Goal: Navigation & Orientation: Find specific page/section

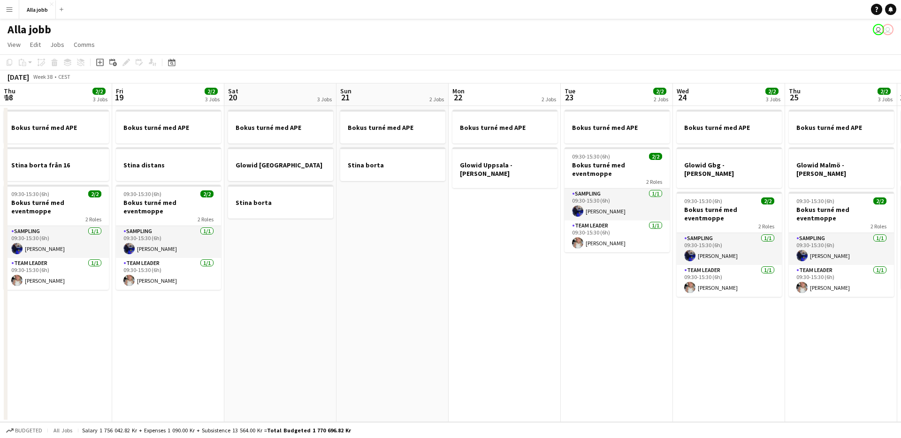
scroll to position [0, 268]
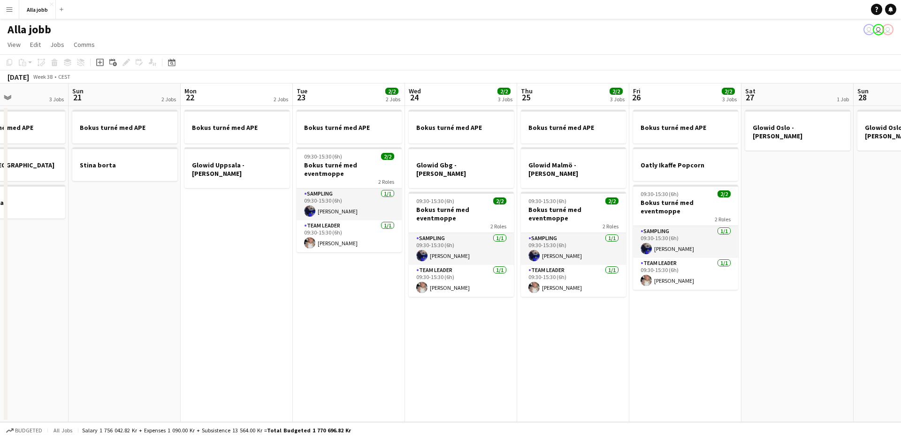
click at [207, 268] on app-date-cell "Bokus turné med APE Glowid [GEOGRAPHIC_DATA] - [PERSON_NAME]" at bounding box center [237, 264] width 112 height 316
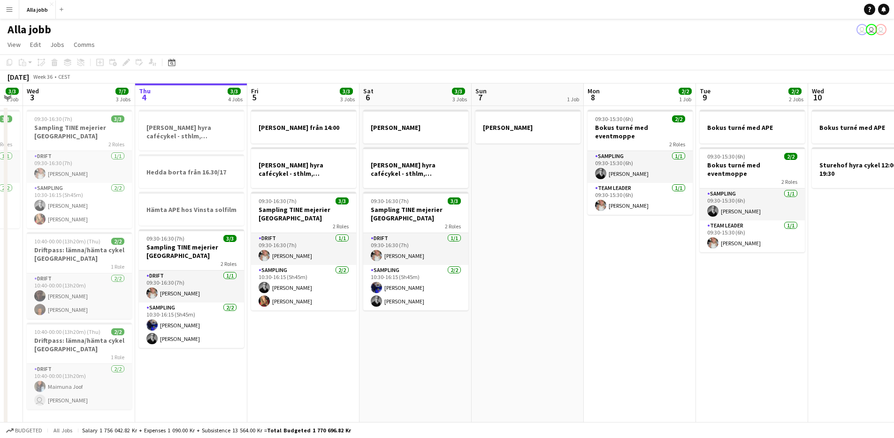
scroll to position [0, 200]
drag, startPoint x: 564, startPoint y: 299, endPoint x: 589, endPoint y: 292, distance: 25.4
click at [589, 292] on app-calendar-viewport "Mon 1 3/3 2 Jobs Tue 2 3/3 1 Job Wed 3 7/7 3 Jobs Thu 4 3/3 4 Jobs Fri 5 3/3 3 …" at bounding box center [447, 257] width 894 height 347
click at [525, 289] on app-date-cell "Emil borta" at bounding box center [529, 268] width 112 height 325
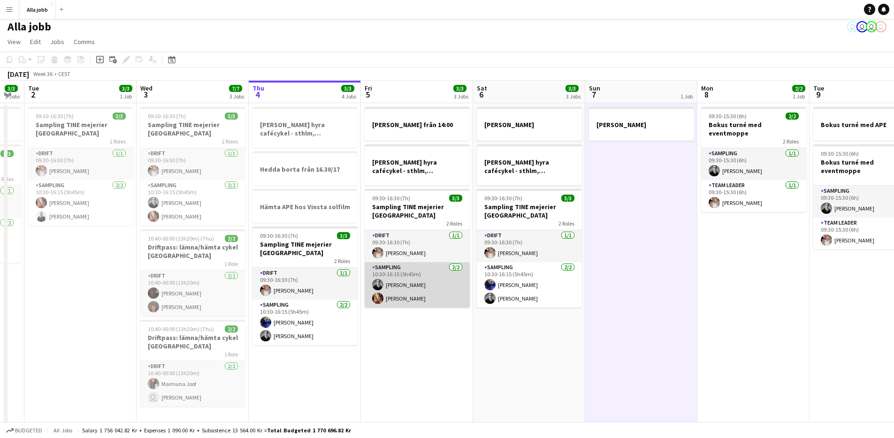
scroll to position [0, 0]
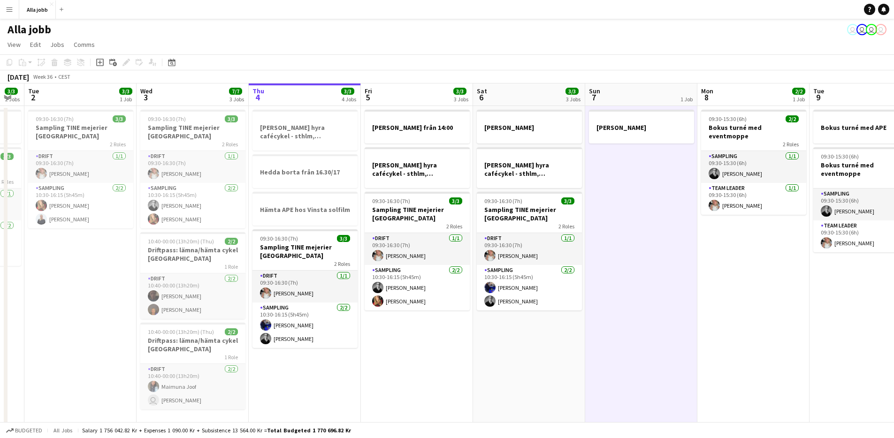
click at [398, 340] on app-date-cell "Emil borta från 14:00 HUGO BOSS hyra cafécykel - sthlm, oslo, cph 09:30-16:30 (…" at bounding box center [417, 268] width 112 height 325
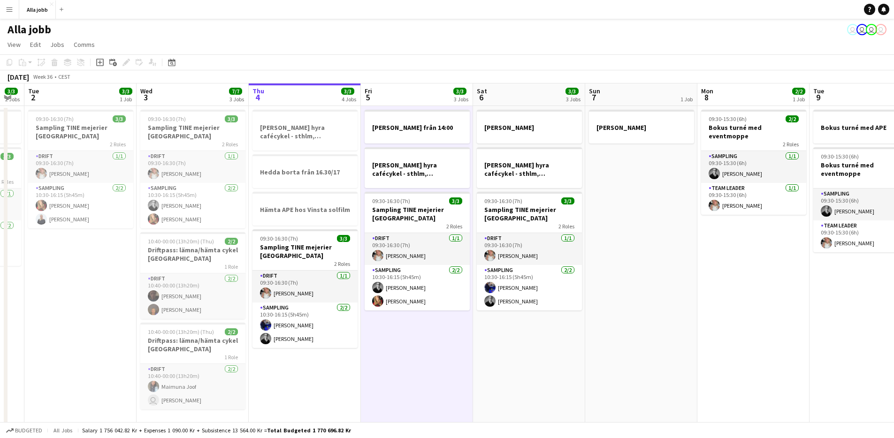
click at [424, 381] on app-date-cell "Emil borta från 14:00 HUGO BOSS hyra cafécykel - sthlm, oslo, cph 09:30-16:30 (…" at bounding box center [417, 268] width 112 height 325
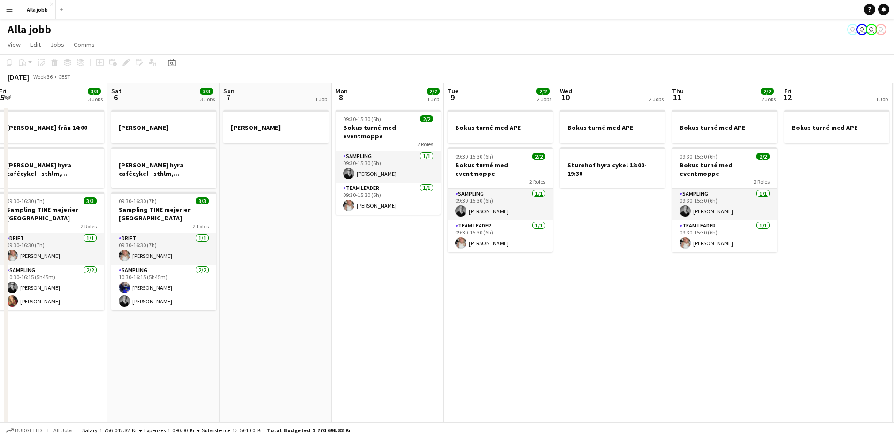
drag, startPoint x: 481, startPoint y: 371, endPoint x: 174, endPoint y: 331, distance: 309.6
click at [118, 332] on app-calendar-viewport "Tue 2 3/3 1 Job Wed 3 7/7 3 Jobs Thu 4 3/3 4 Jobs Fri 5 3/3 3 Jobs Sat 6 3/3 3 …" at bounding box center [447, 257] width 894 height 347
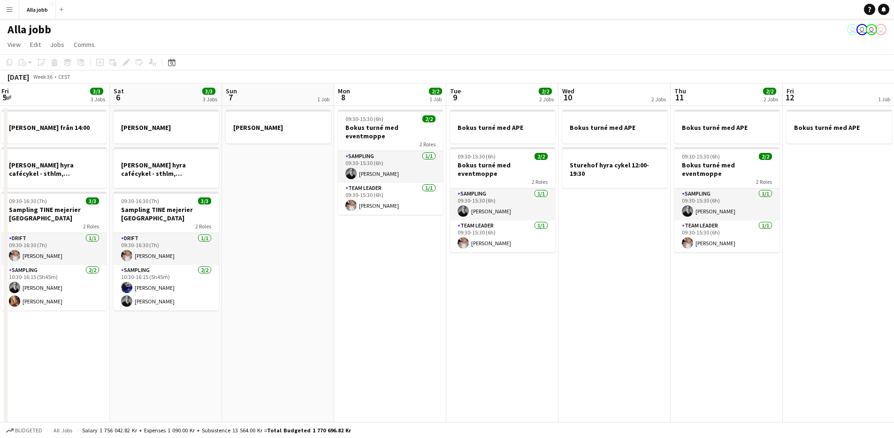
click at [308, 330] on app-date-cell "Emil borta" at bounding box center [278, 268] width 112 height 325
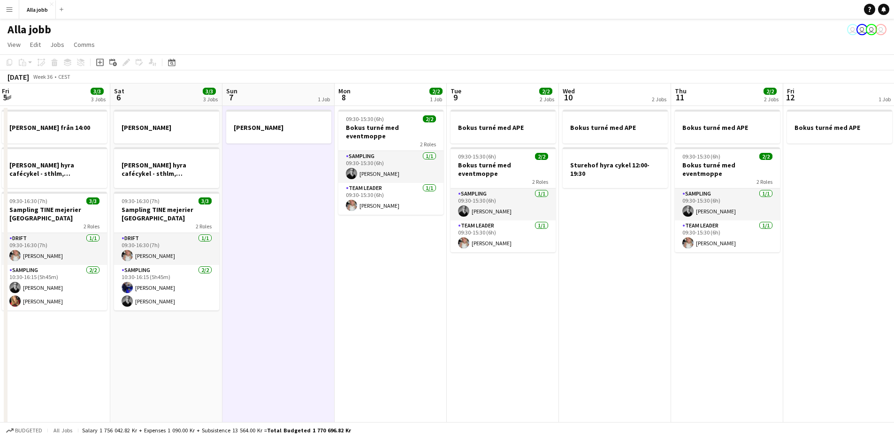
click at [308, 330] on app-date-cell "Emil borta" at bounding box center [278, 268] width 112 height 325
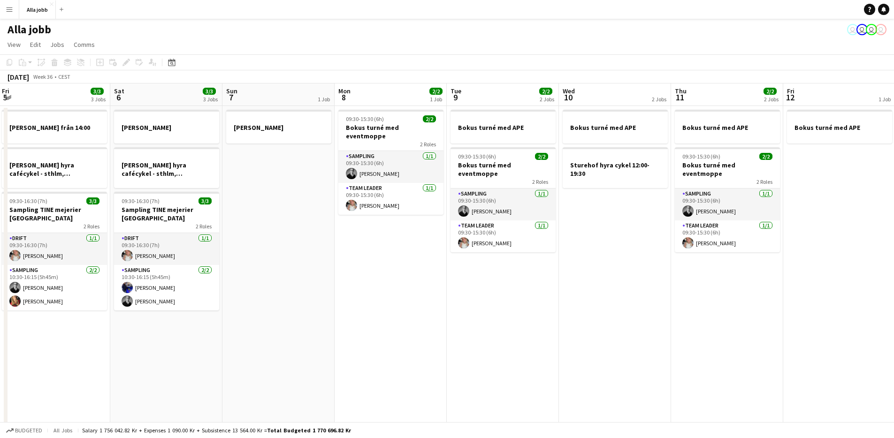
click at [308, 330] on app-date-cell "Emil borta" at bounding box center [278, 268] width 112 height 325
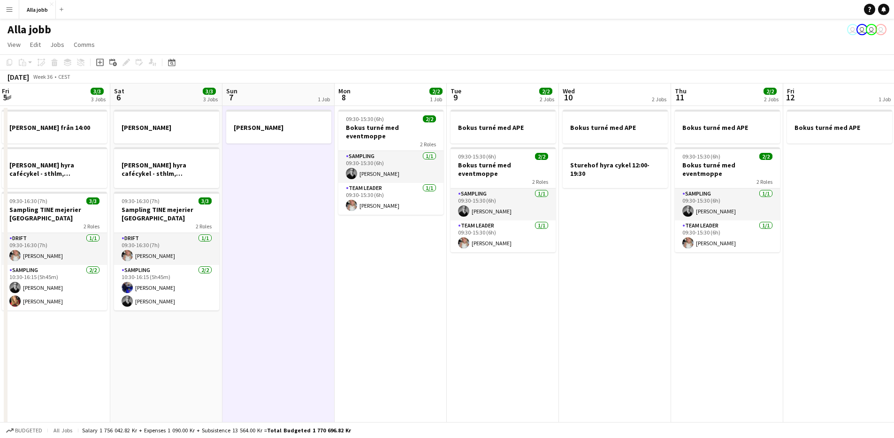
click at [308, 330] on app-date-cell "Emil borta" at bounding box center [278, 268] width 112 height 325
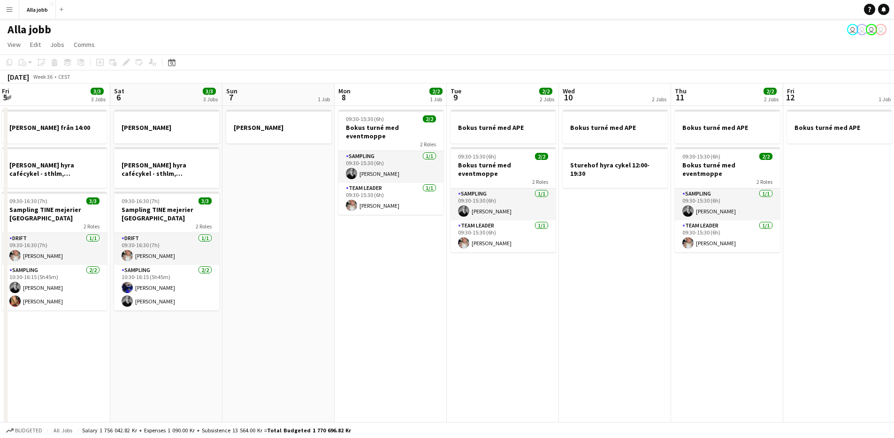
click at [350, 313] on app-date-cell "09:30-15:30 (6h) 2/2 Bokus turné med eventmoppe 2 Roles Sampling 1/1 09:30-15:3…" at bounding box center [391, 268] width 112 height 325
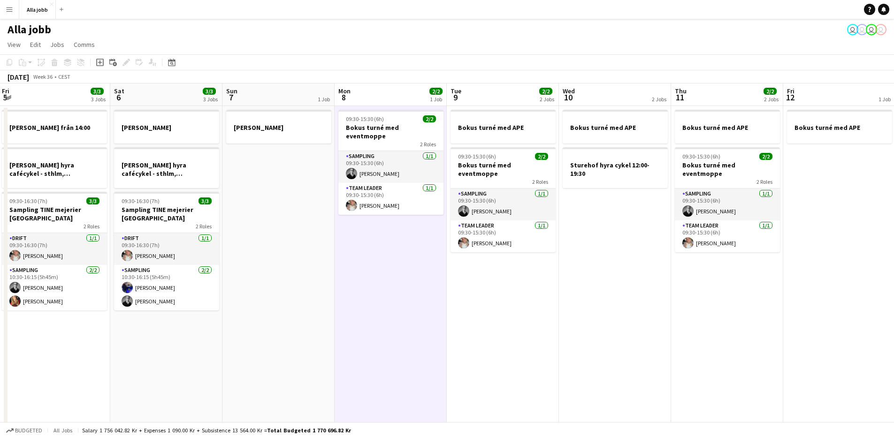
drag, startPoint x: 350, startPoint y: 312, endPoint x: 355, endPoint y: 309, distance: 6.3
click at [350, 312] on app-date-cell "09:30-15:30 (6h) 2/2 Bokus turné med eventmoppe 2 Roles Sampling 1/1 09:30-15:3…" at bounding box center [391, 268] width 112 height 325
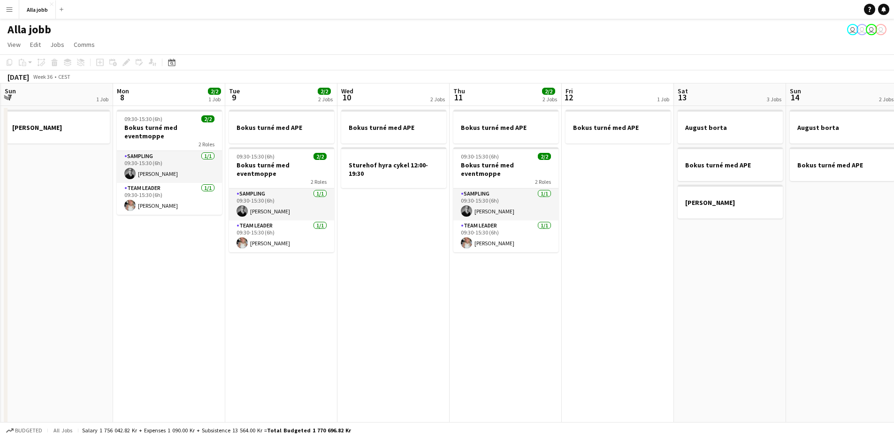
scroll to position [0, 271]
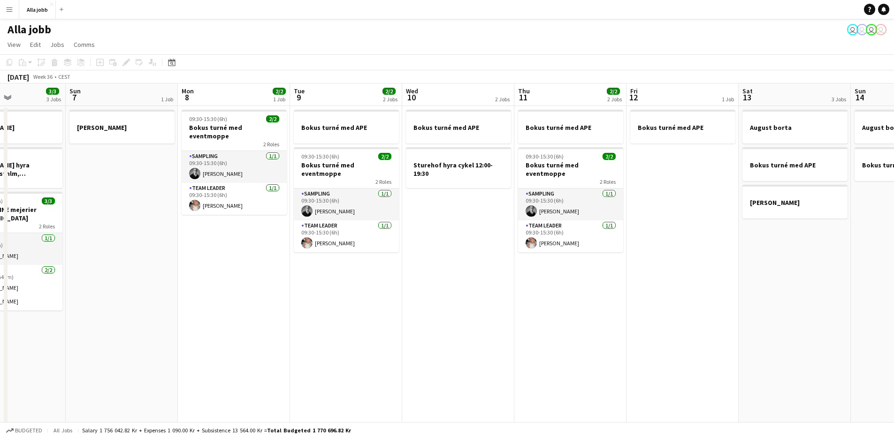
drag, startPoint x: 230, startPoint y: 331, endPoint x: 212, endPoint y: 333, distance: 17.9
click at [212, 337] on app-calendar-viewport "Thu 4 3/3 4 Jobs Fri 5 3/3 3 Jobs Sat 6 3/3 3 Jobs Sun 7 1 Job Mon 8 2/2 1 Job …" at bounding box center [447, 257] width 894 height 347
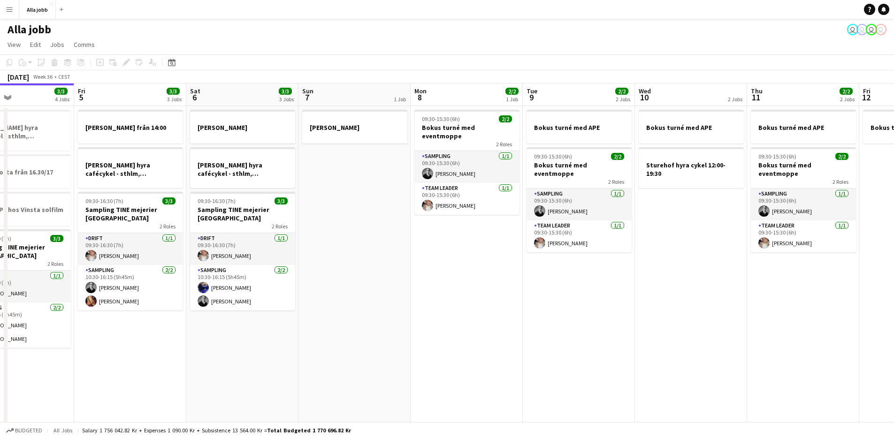
scroll to position [0, 201]
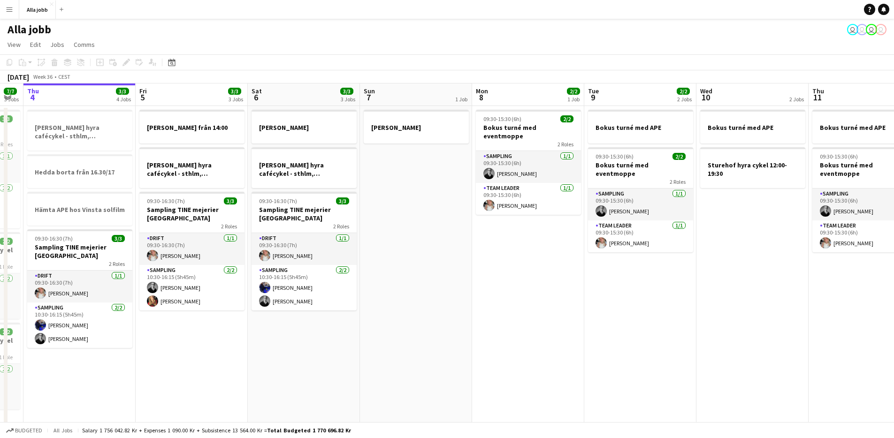
drag, startPoint x: 495, startPoint y: 367, endPoint x: 520, endPoint y: 369, distance: 25.5
click at [520, 369] on app-calendar-viewport "Tue 2 3/3 1 Job Wed 3 7/7 3 Jobs Thu 4 3/3 4 Jobs Fri 5 3/3 3 Jobs Sat 6 3/3 3 …" at bounding box center [447, 257] width 894 height 347
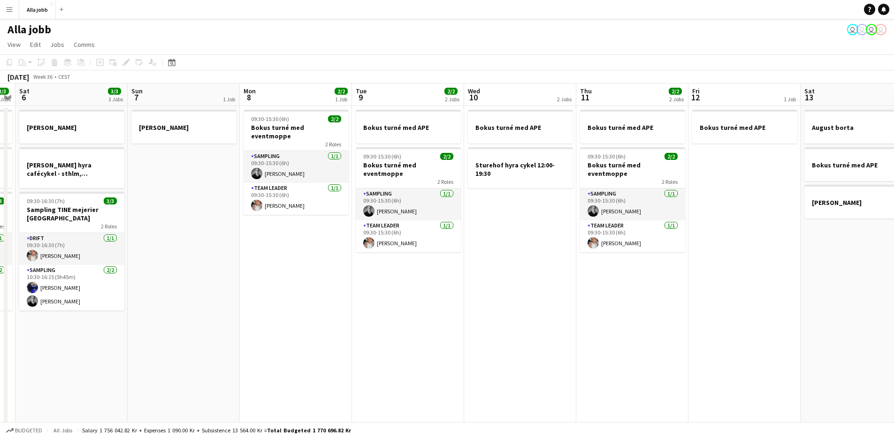
drag, startPoint x: 488, startPoint y: 366, endPoint x: 236, endPoint y: 262, distance: 272.5
click at [237, 266] on app-calendar-viewport "Wed 3 7/7 3 Jobs Thu 4 3/3 4 Jobs Fri 5 3/3 3 Jobs Sat 6 3/3 3 Jobs Sun 7 1 Job…" at bounding box center [447, 257] width 894 height 347
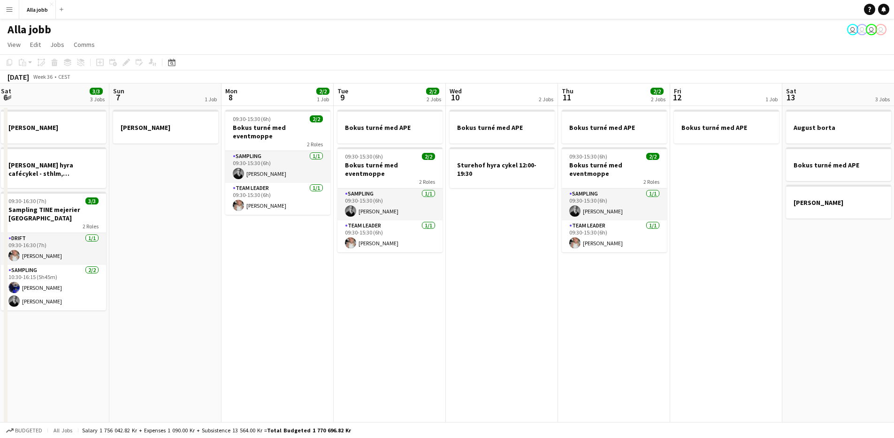
click at [400, 316] on app-date-cell "Bokus turné med APE 09:30-15:30 (6h) 2/2 Bokus turné med eventmoppe 2 Roles Sam…" at bounding box center [390, 268] width 112 height 325
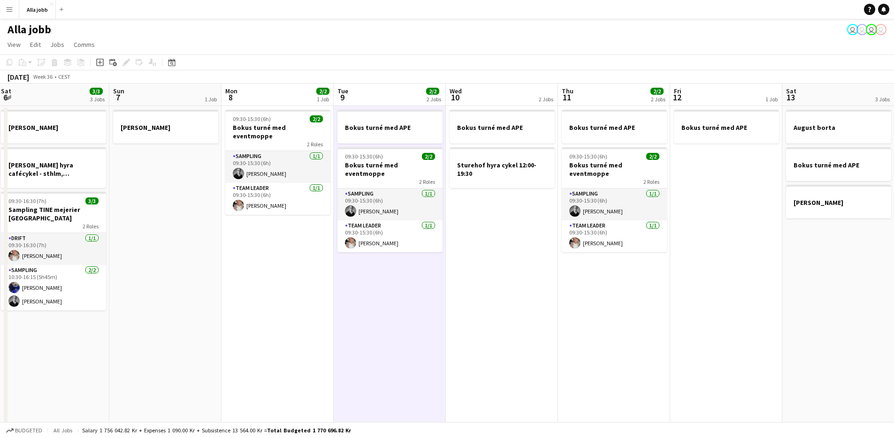
scroll to position [0, 340]
click at [490, 344] on app-date-cell "Bokus turné med APE Sturehof hyra cykel 12:00-19:30" at bounding box center [501, 268] width 112 height 325
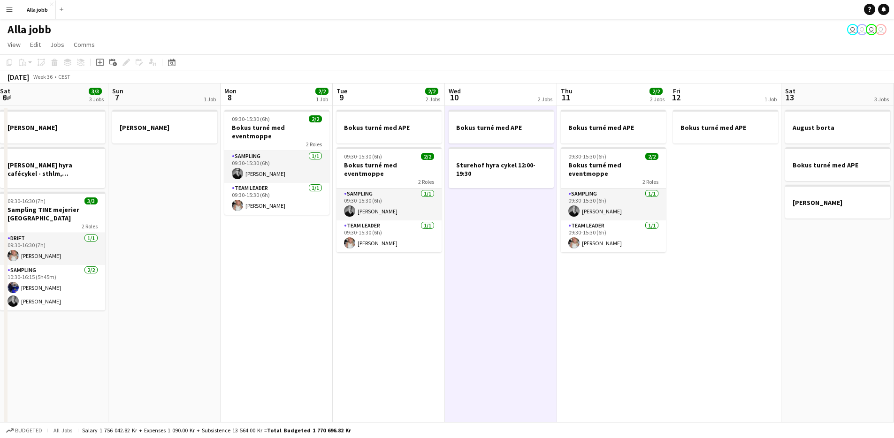
click at [469, 340] on app-date-cell "Bokus turné med APE Sturehof hyra cykel 12:00-19:30" at bounding box center [501, 268] width 112 height 325
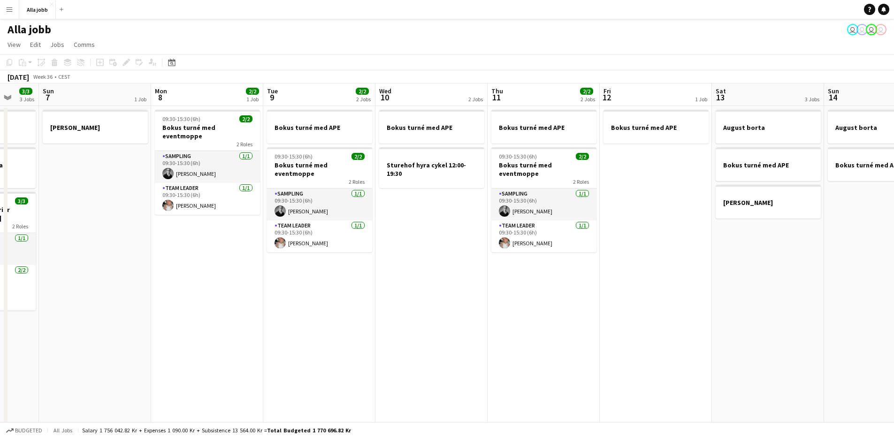
scroll to position [0, 313]
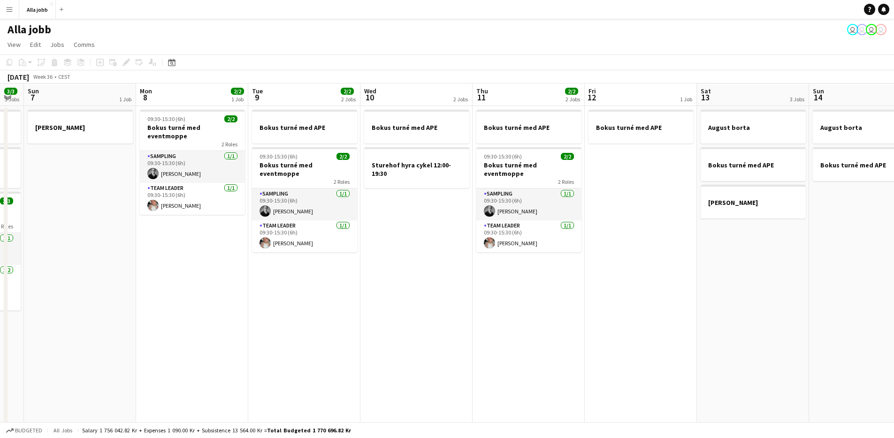
drag, startPoint x: 427, startPoint y: 335, endPoint x: 355, endPoint y: 314, distance: 75.4
click at [355, 314] on app-calendar-viewport "Thu 4 3/3 4 Jobs Fri 5 3/3 3 Jobs Sat 6 3/3 3 Jobs Sun 7 1 Job Mon 8 2/2 1 Job …" at bounding box center [447, 257] width 894 height 347
click at [388, 316] on app-date-cell "Bokus turné med APE Sturehof hyra cykel 12:00-19:30" at bounding box center [416, 268] width 112 height 325
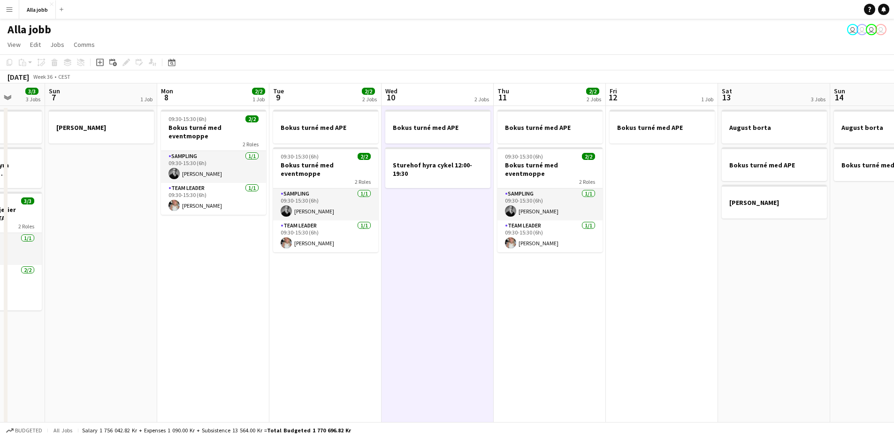
scroll to position [0, 287]
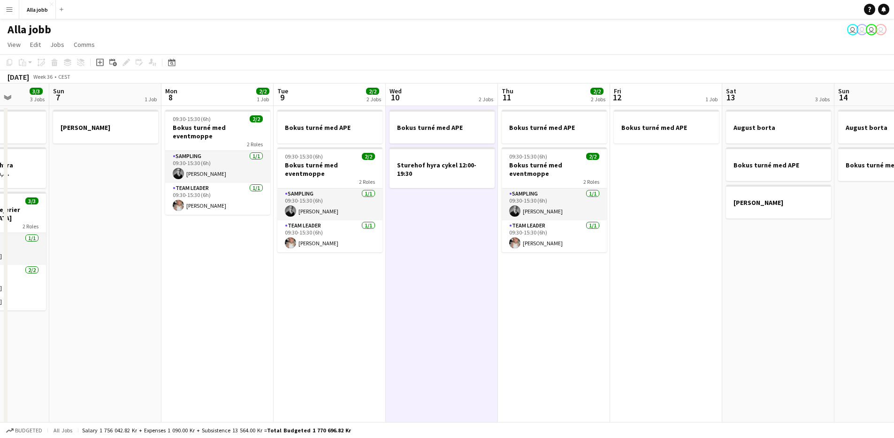
drag, startPoint x: 413, startPoint y: 321, endPoint x: 439, endPoint y: 324, distance: 25.5
click at [439, 324] on app-calendar-viewport "Thu 4 3/3 4 Jobs Fri 5 3/3 3 Jobs Sat 6 3/3 3 Jobs Sun 7 1 Job Mon 8 2/2 1 Job …" at bounding box center [447, 257] width 894 height 347
click at [369, 312] on app-date-cell "Bokus turné med APE 09:30-15:30 (6h) 2/2 Bokus turné med eventmoppe 2 Roles Sam…" at bounding box center [330, 268] width 112 height 325
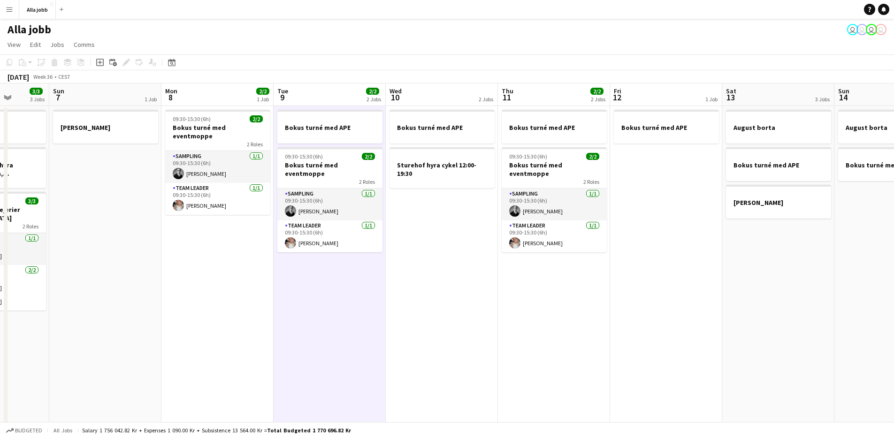
click at [542, 312] on app-date-cell "Bokus turné med APE 09:30-15:30 (6h) 2/2 Bokus turné med eventmoppe 2 Roles Sam…" at bounding box center [554, 268] width 112 height 325
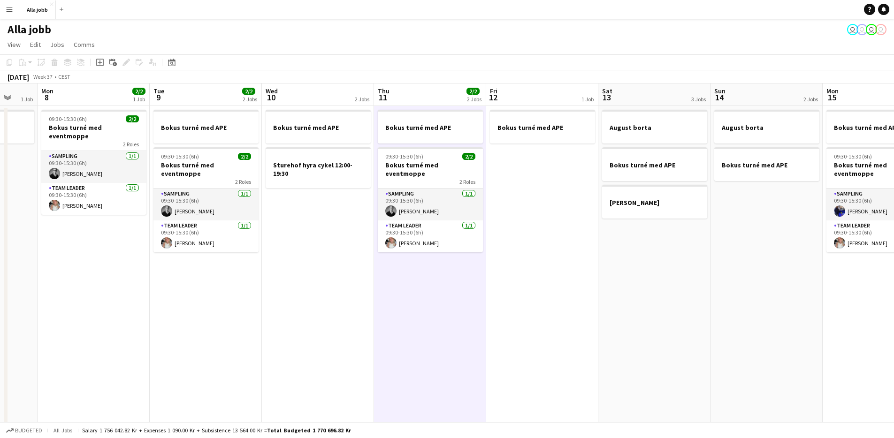
scroll to position [0, 349]
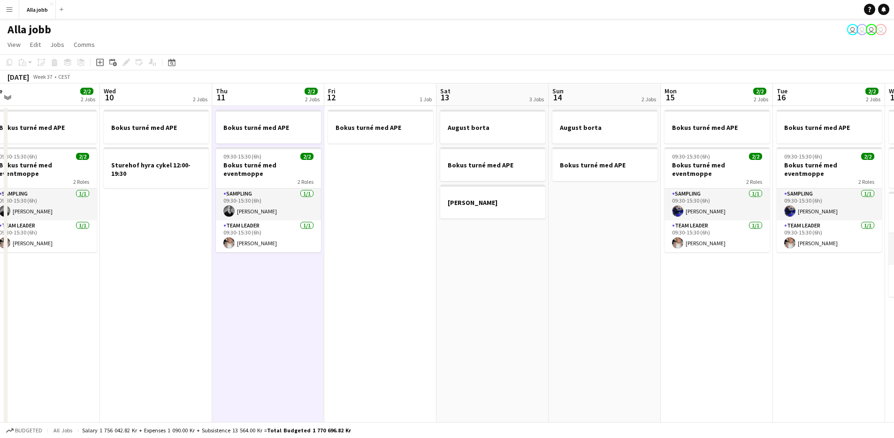
drag, startPoint x: 532, startPoint y: 312, endPoint x: 254, endPoint y: 289, distance: 278.8
click at [254, 290] on app-calendar-viewport "Sat 6 3/3 3 Jobs Sun 7 1 Job Mon 8 2/2 1 Job Tue 9 2/2 2 Jobs Wed 10 2 Jobs Thu…" at bounding box center [447, 257] width 894 height 347
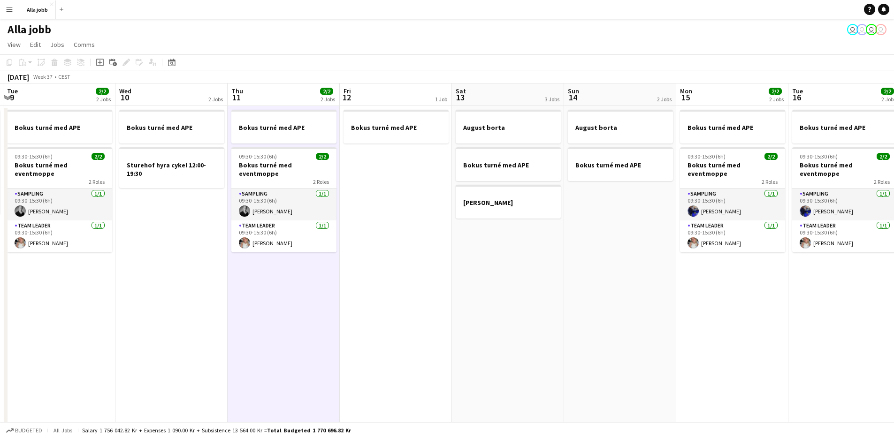
click at [377, 289] on app-calendar-viewport "Sat 6 3/3 3 Jobs Sun 7 1 Job Mon 8 2/2 1 Job Tue 9 2/2 2 Jobs Wed 10 2 Jobs Thu…" at bounding box center [447, 257] width 894 height 347
click at [380, 289] on app-date-cell "Bokus turné med APE" at bounding box center [396, 268] width 112 height 325
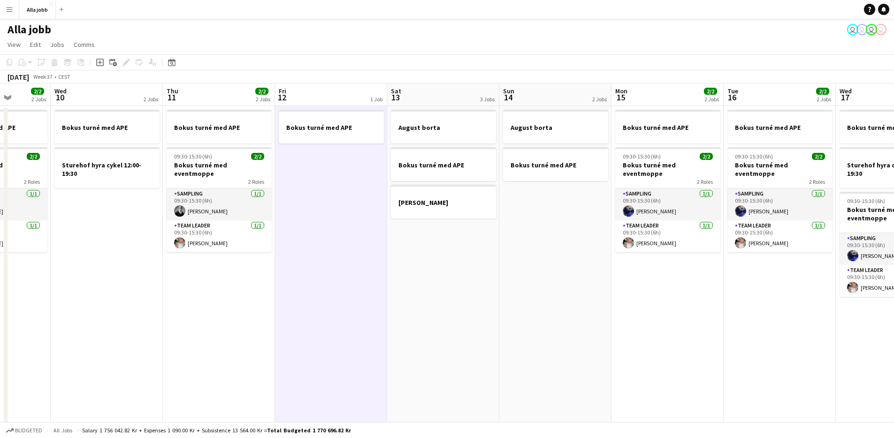
drag, startPoint x: 395, startPoint y: 292, endPoint x: 310, endPoint y: 275, distance: 86.2
click at [316, 277] on app-calendar-viewport "Sun 7 1 Job Mon 8 2/2 1 Job Tue 9 2/2 2 Jobs Wed 10 2 Jobs Thu 11 2/2 2 Jobs Fr…" at bounding box center [447, 257] width 894 height 347
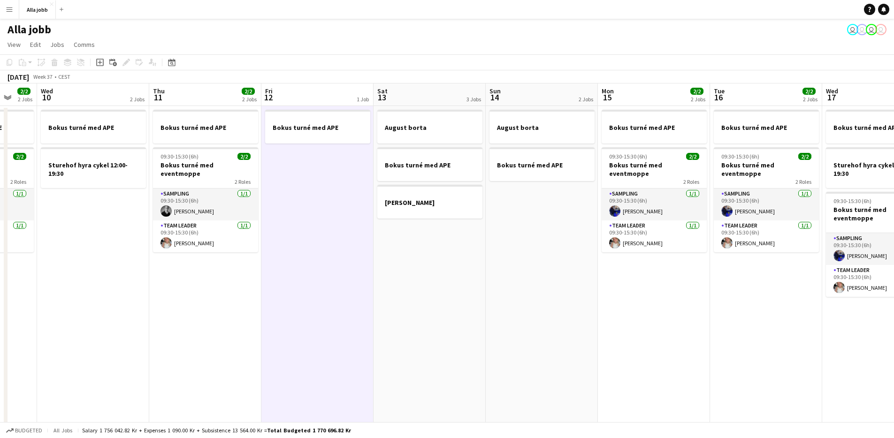
click at [306, 222] on app-date-cell "Bokus turné med APE" at bounding box center [317, 268] width 112 height 325
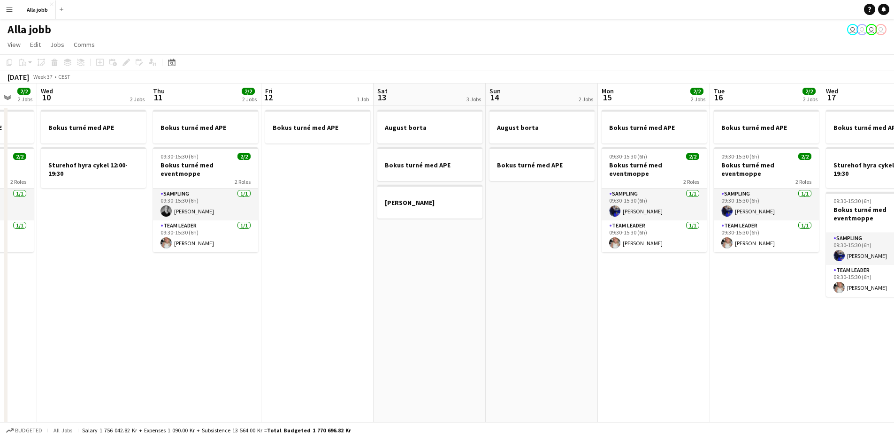
click at [306, 222] on app-date-cell "Bokus turné med APE" at bounding box center [317, 268] width 112 height 325
